Goal: Information Seeking & Learning: Learn about a topic

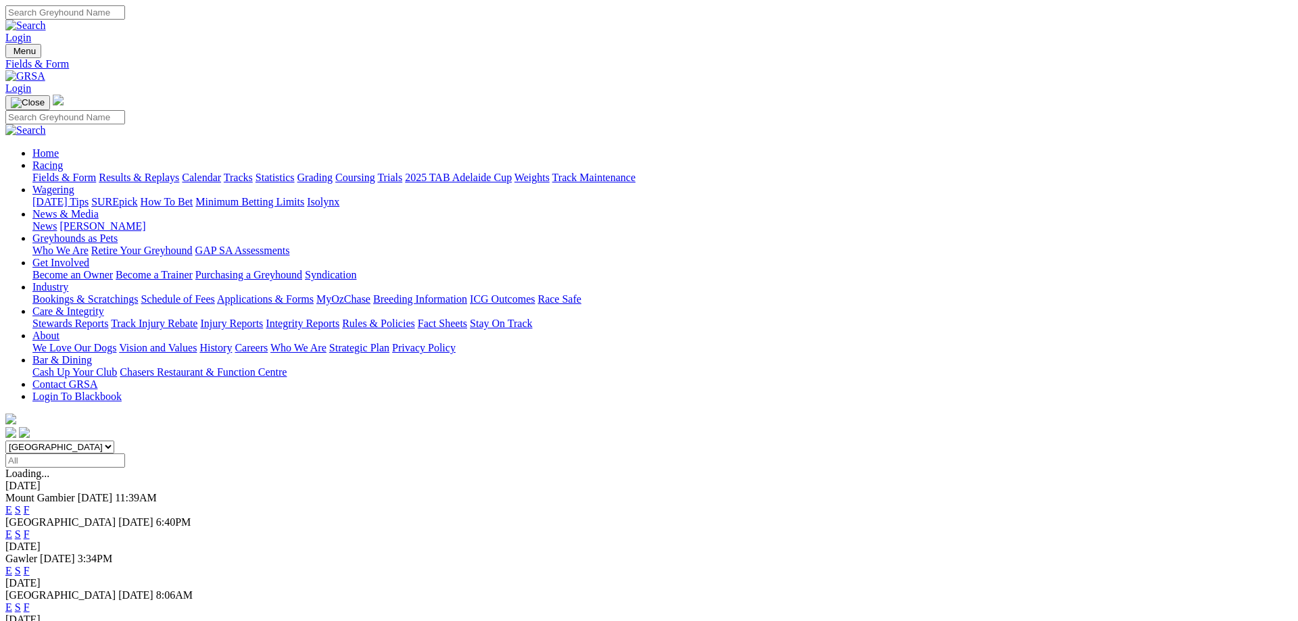
scroll to position [138, 0]
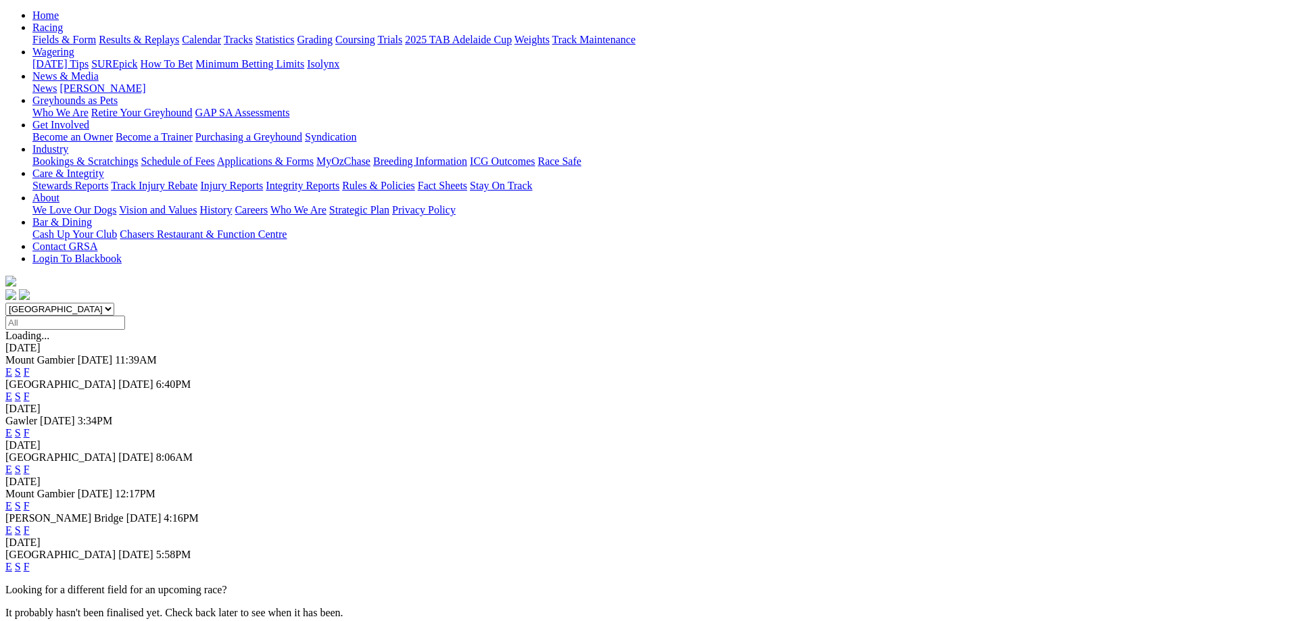
click at [30, 561] on link "F" at bounding box center [27, 566] width 6 height 11
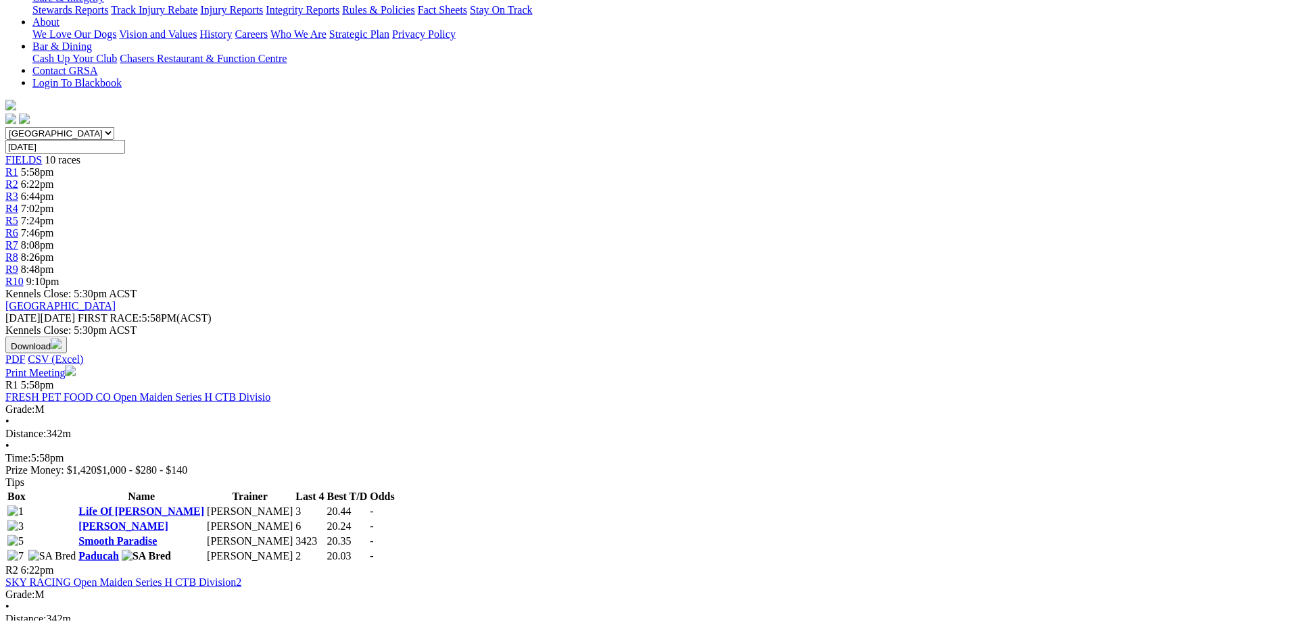
scroll to position [345, 0]
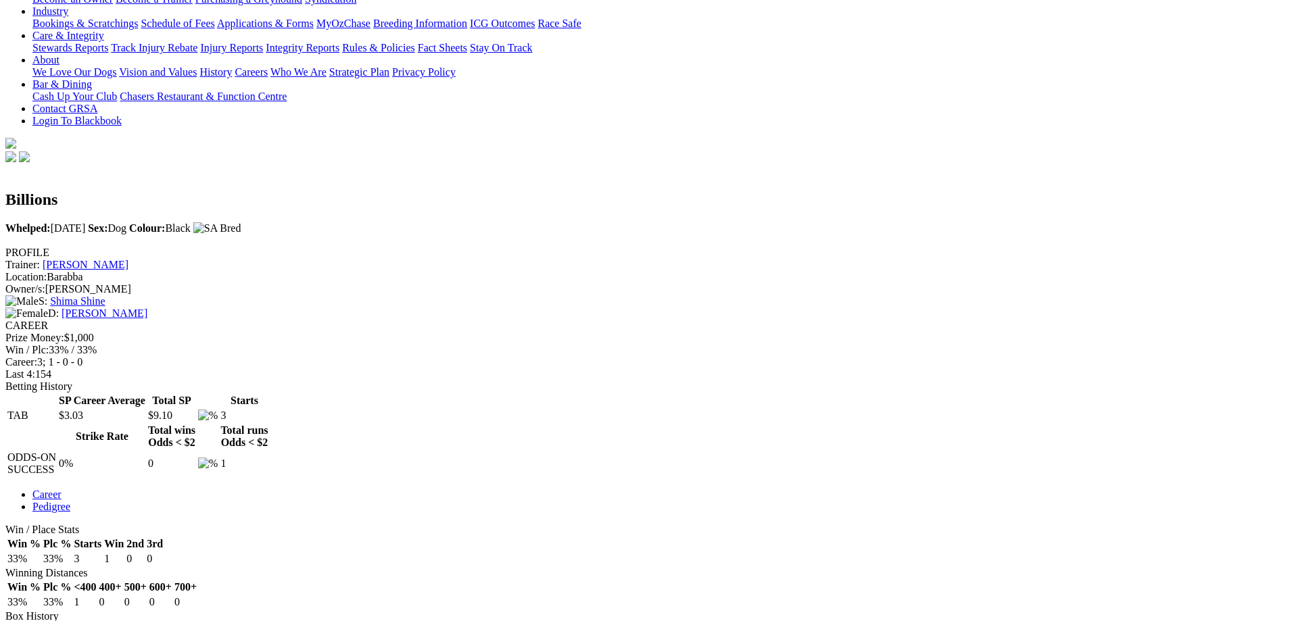
scroll to position [69, 0]
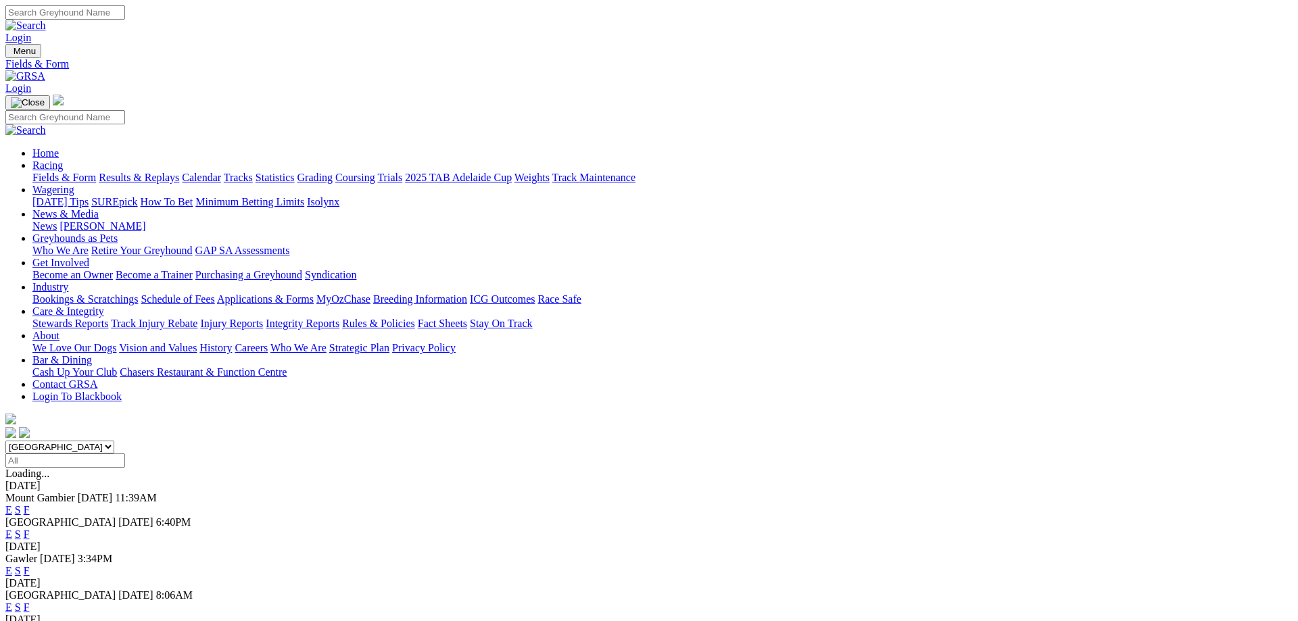
click at [30, 565] on link "F" at bounding box center [27, 570] width 6 height 11
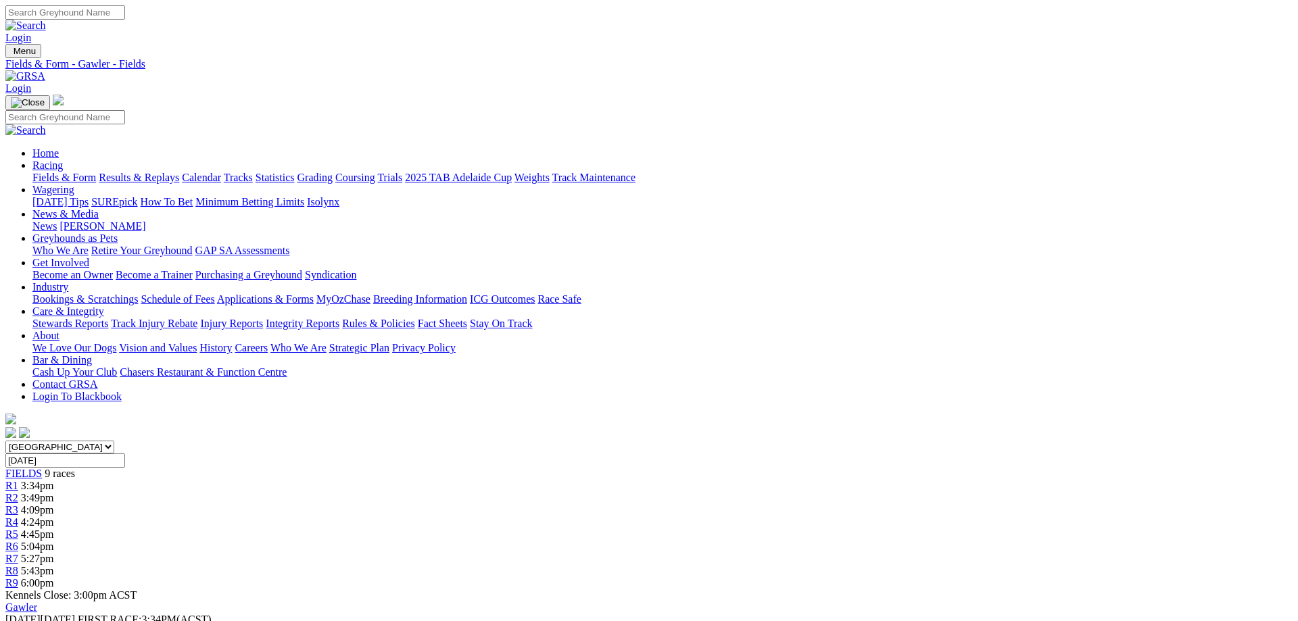
click at [96, 172] on link "Fields & Form" at bounding box center [64, 177] width 64 height 11
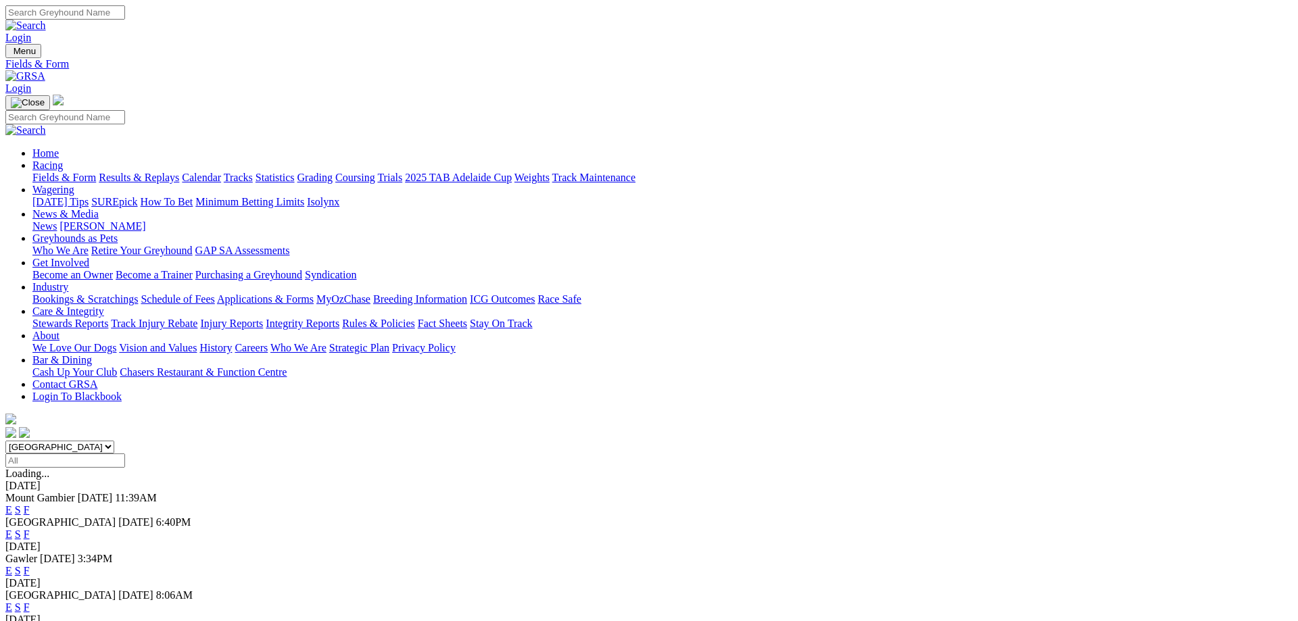
click at [30, 602] on link "F" at bounding box center [27, 607] width 6 height 11
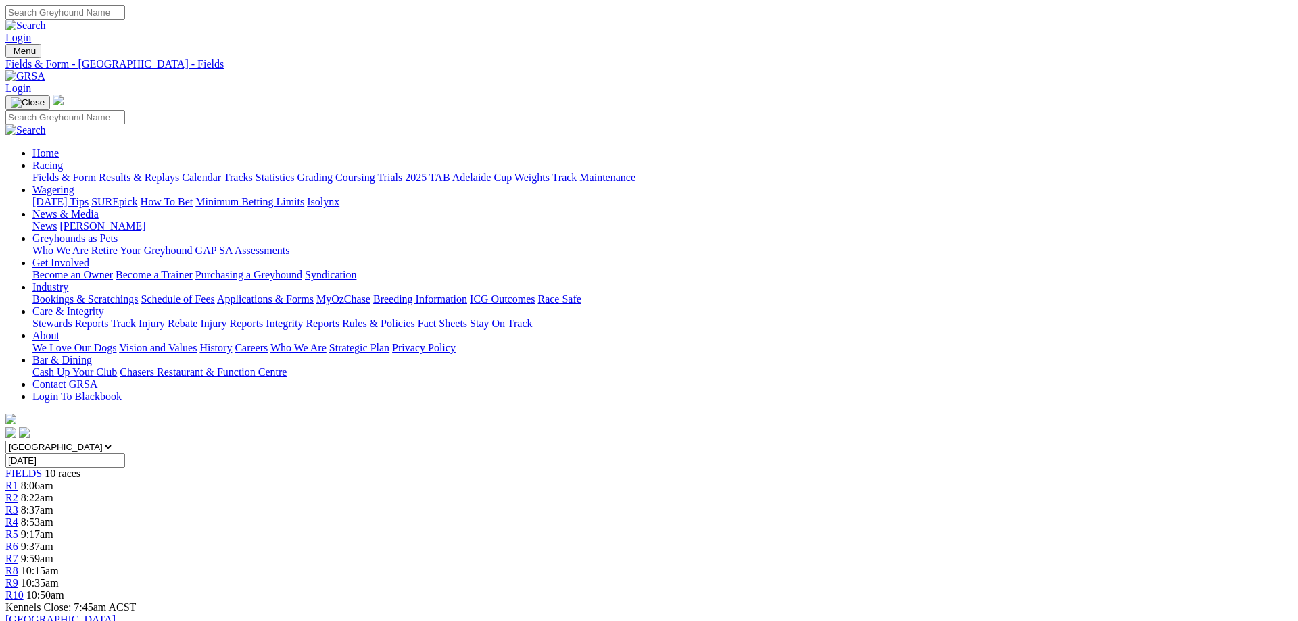
click at [96, 172] on link "Fields & Form" at bounding box center [64, 177] width 64 height 11
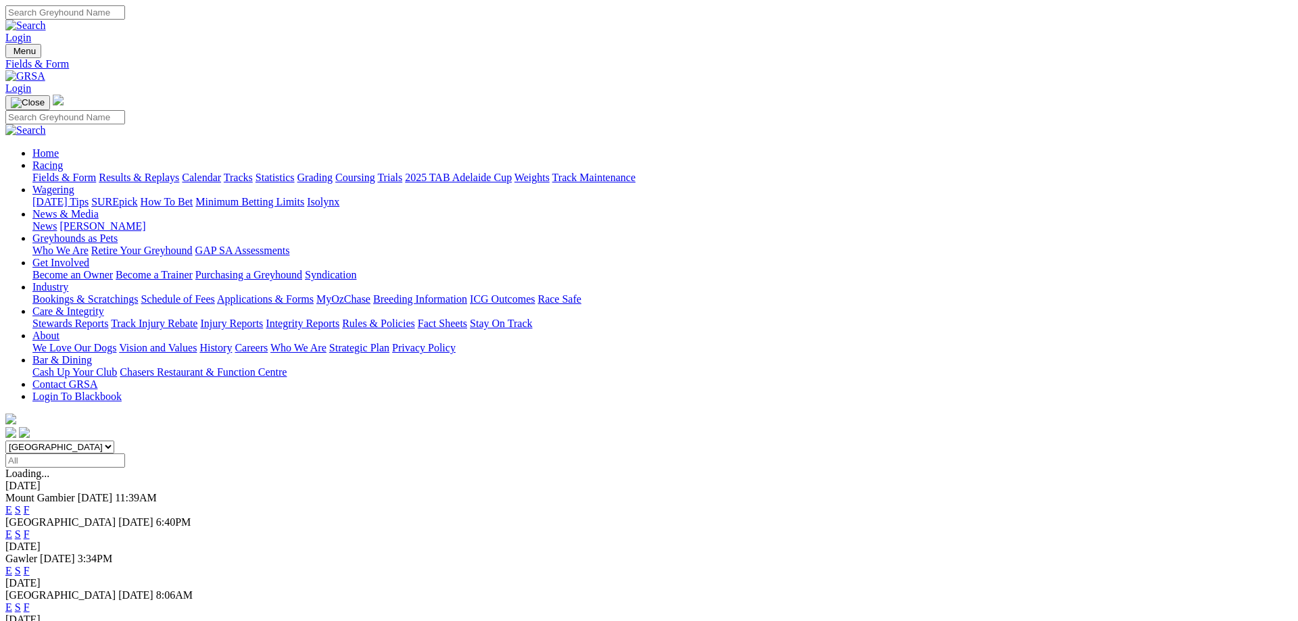
click at [30, 529] on link "F" at bounding box center [27, 534] width 6 height 11
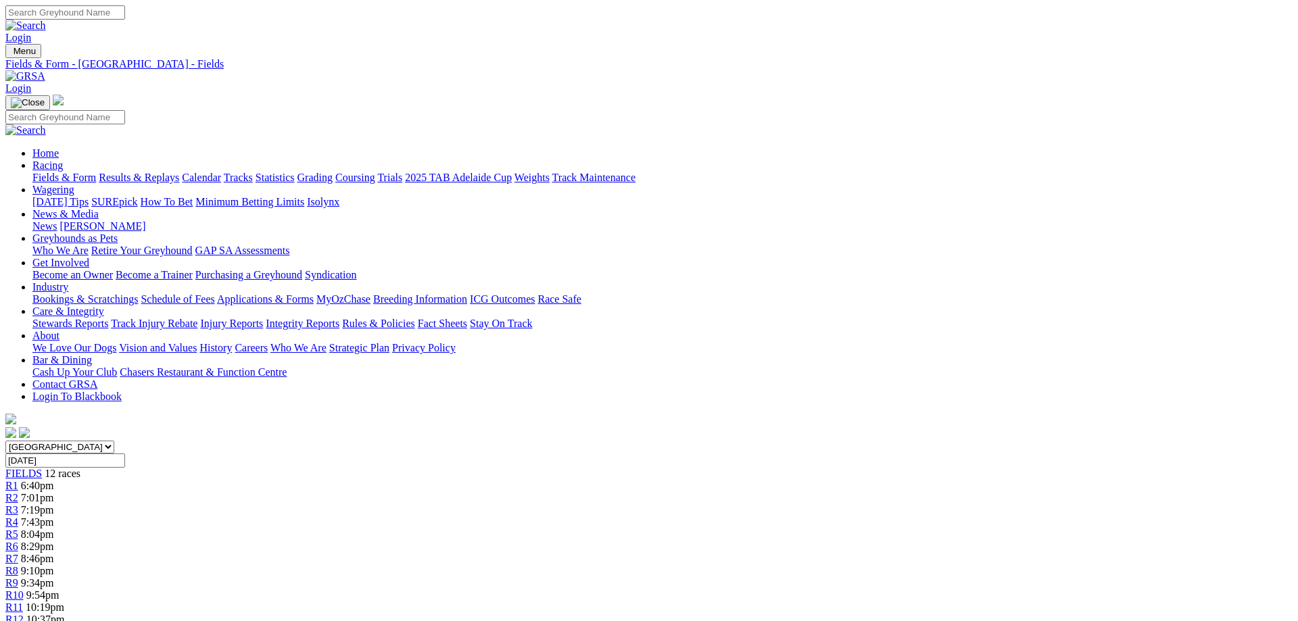
click at [96, 172] on link "Fields & Form" at bounding box center [64, 177] width 64 height 11
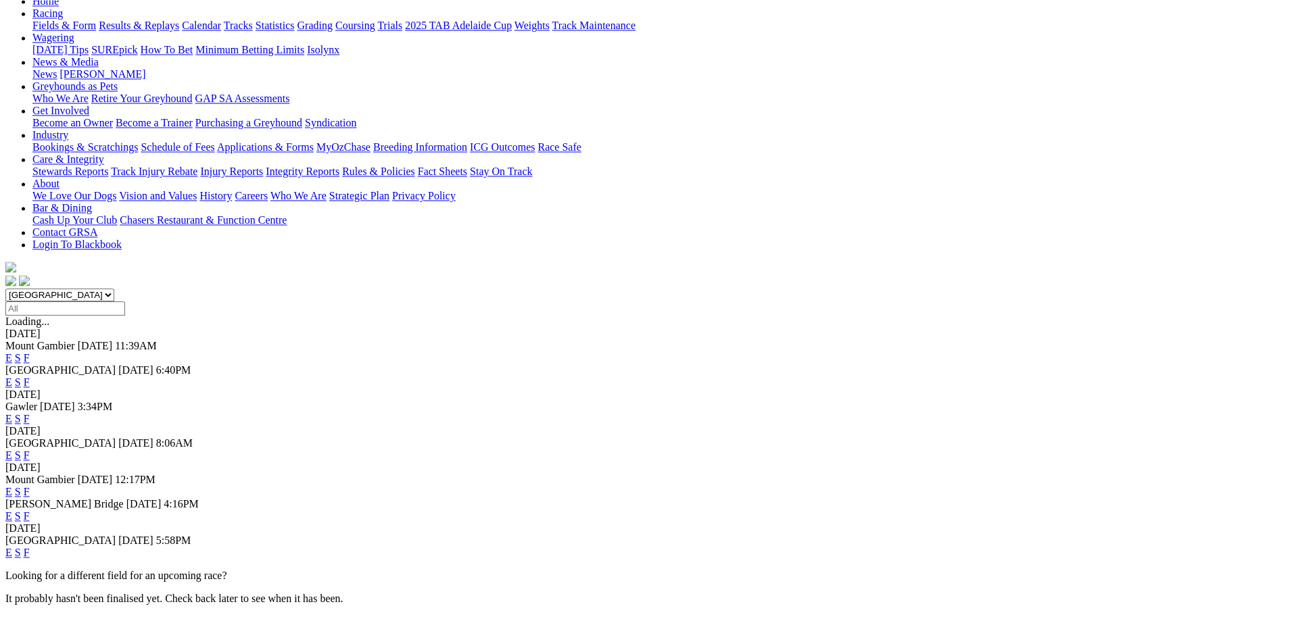
scroll to position [207, 0]
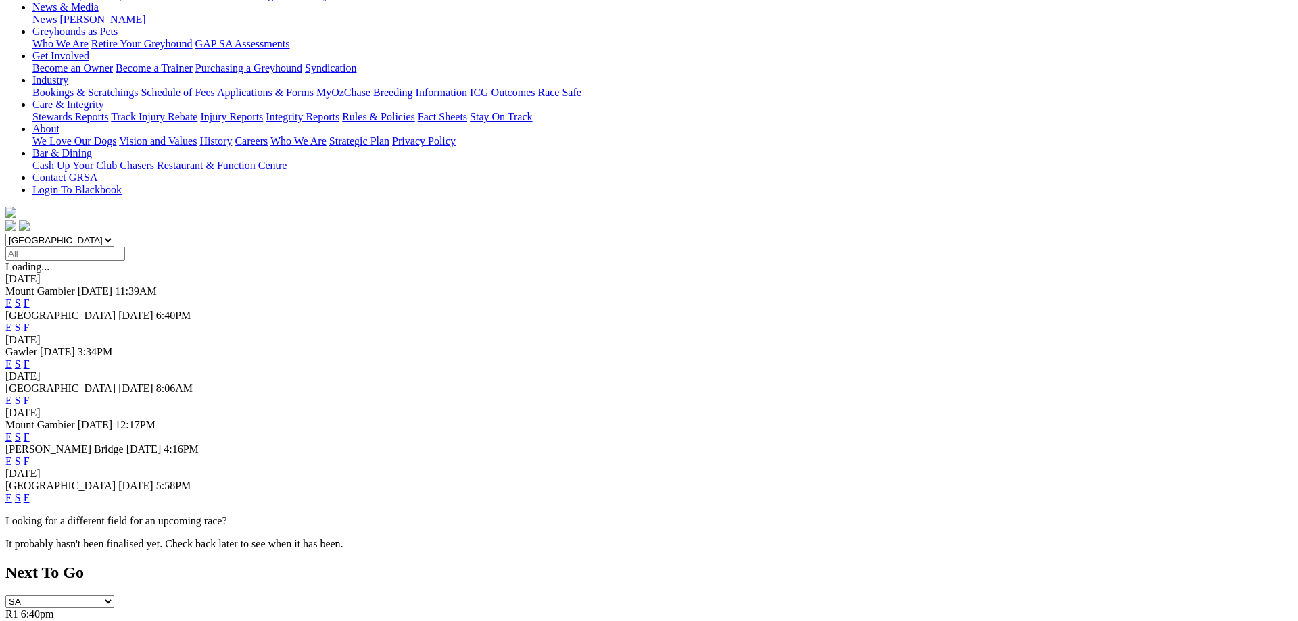
click at [30, 492] on link "F" at bounding box center [27, 497] width 6 height 11
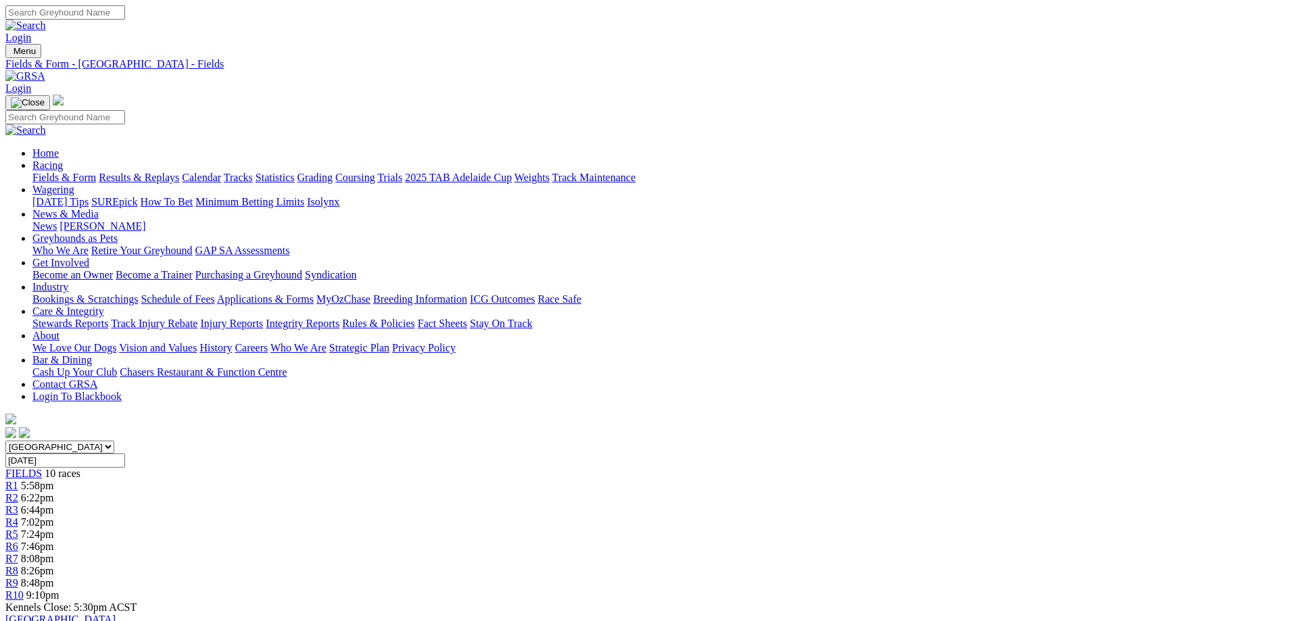
click at [18, 504] on link "R3" at bounding box center [11, 509] width 13 height 11
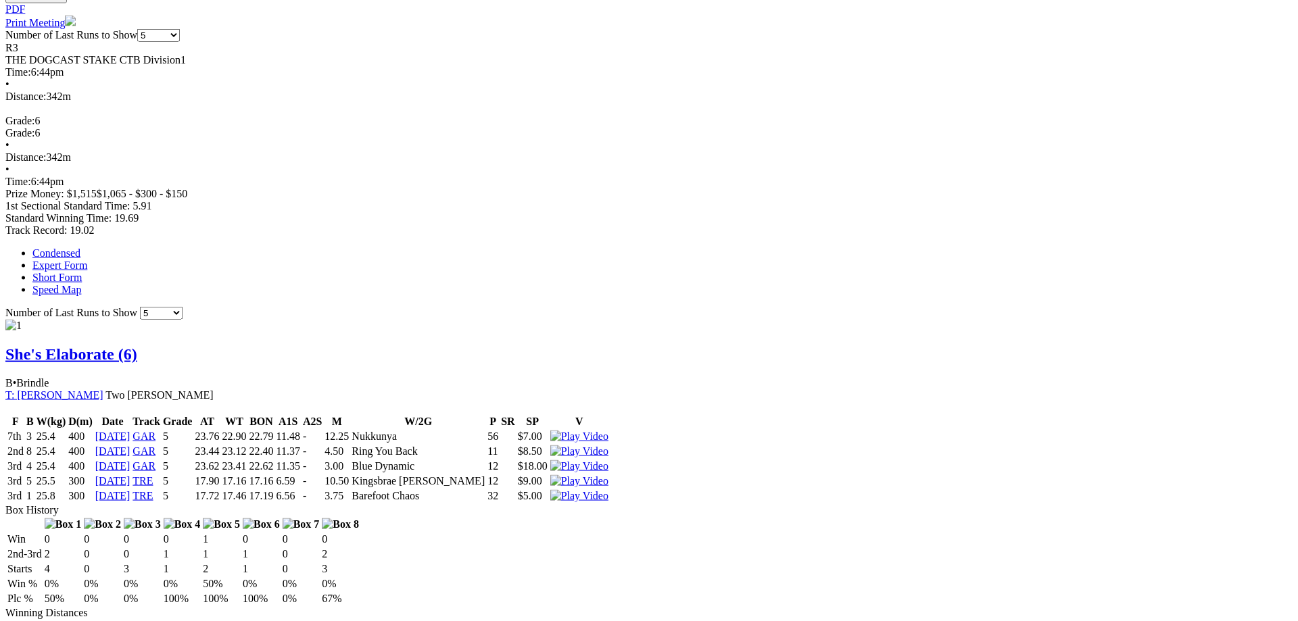
scroll to position [690, 0]
